Goal: Task Accomplishment & Management: Manage account settings

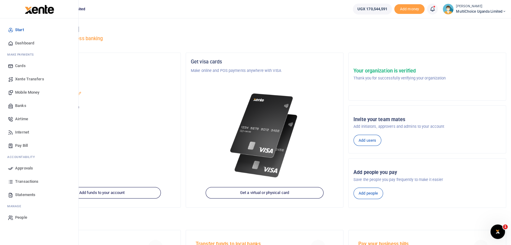
click at [19, 42] on span "Dashboard" at bounding box center [24, 43] width 19 height 6
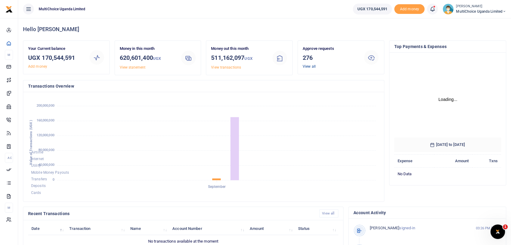
click at [309, 67] on link "View all" at bounding box center [309, 66] width 13 height 4
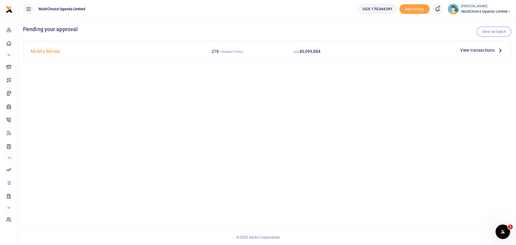
click at [472, 50] on span "View transactions" at bounding box center [477, 50] width 34 height 7
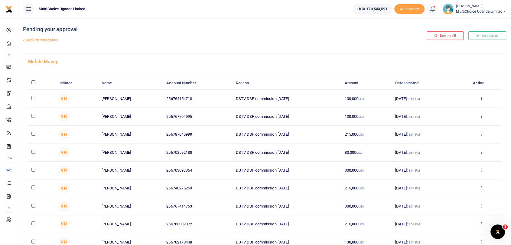
click at [34, 82] on input "\a \a : activate to sort column descending" at bounding box center [33, 82] width 4 height 4
checkbox input "true"
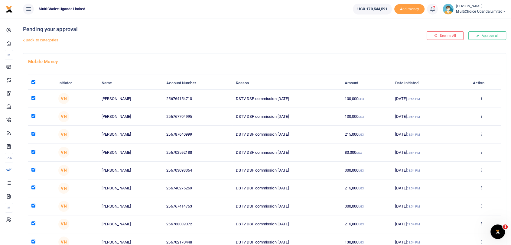
checkbox input "true"
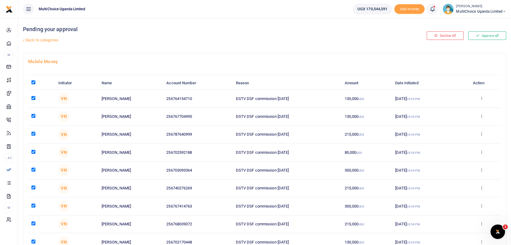
checkbox input "true"
click at [33, 82] on input "\a \a : activate to sort column descending" at bounding box center [33, 82] width 4 height 4
checkbox input "false"
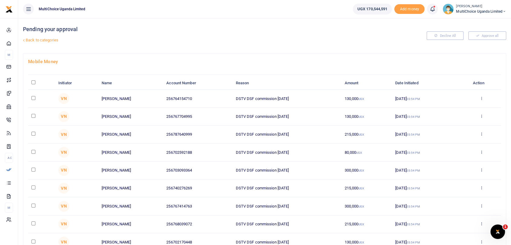
checkbox input "false"
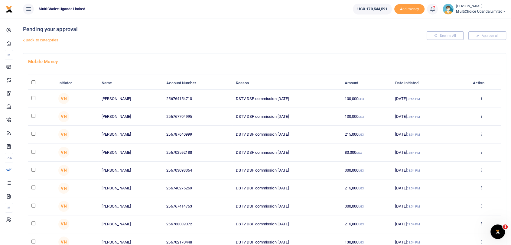
checkbox input "false"
click at [492, 35] on button "Approve all" at bounding box center [488, 35] width 38 height 8
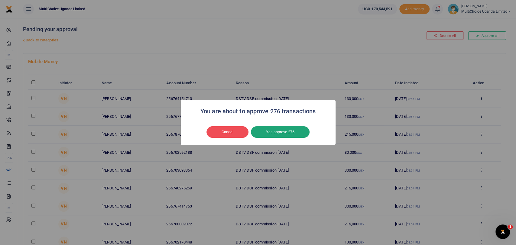
click at [283, 133] on button "Yes approve 276" at bounding box center [280, 131] width 59 height 11
